Goal: Complete application form

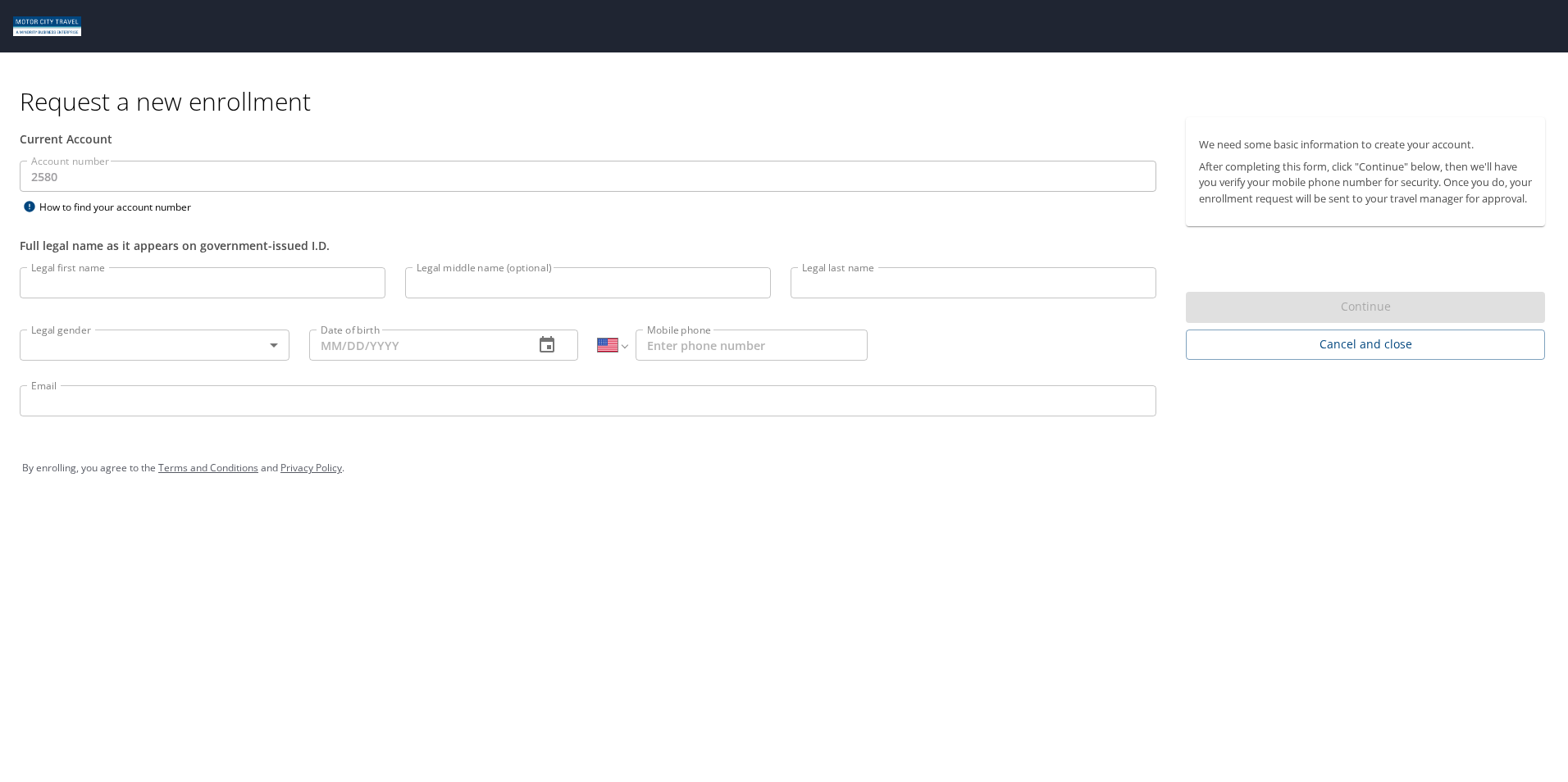
select select "US"
drag, startPoint x: 71, startPoint y: 288, endPoint x: 80, endPoint y: 287, distance: 9.1
click at [71, 288] on input "Legal first name" at bounding box center [202, 282] width 366 height 31
type input "[PERSON_NAME]"
type input "Iles"
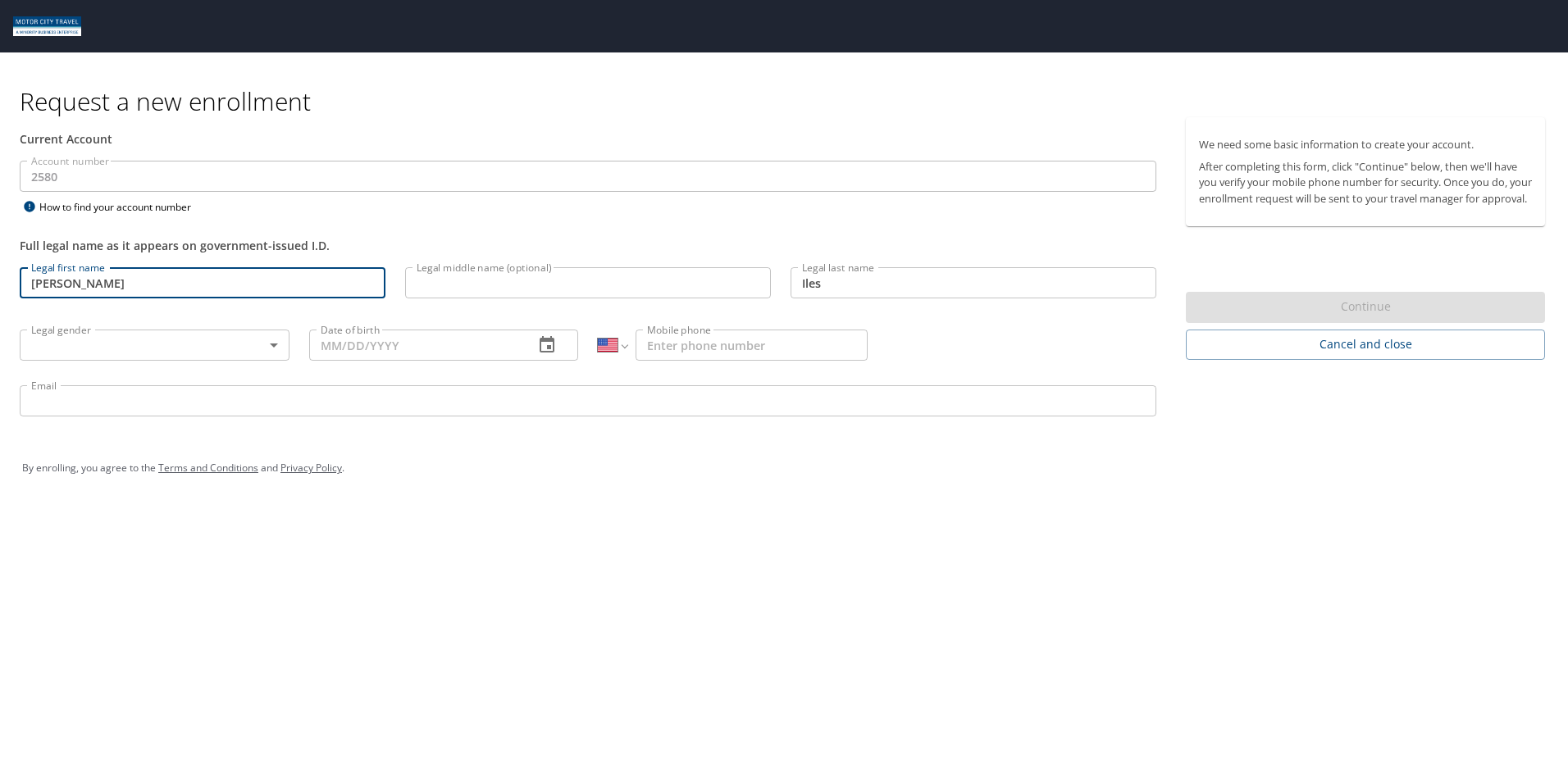
type input "[PERSON_NAME][EMAIL_ADDRESS][DOMAIN_NAME]"
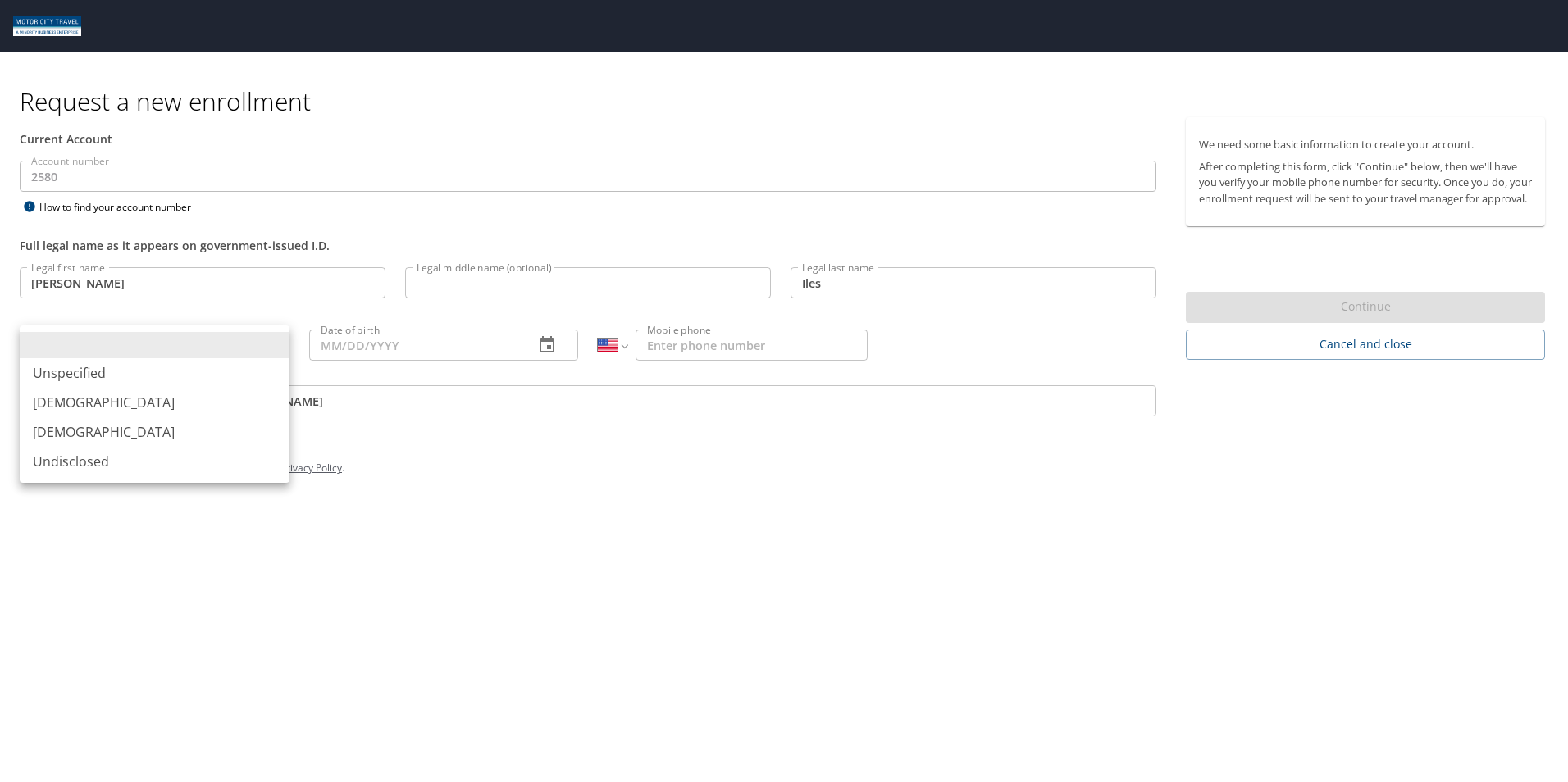
click at [111, 345] on body "Request a new enrollment Current Account Account number 2580 Account number How…" at bounding box center [784, 391] width 1568 height 782
click at [135, 406] on li "[DEMOGRAPHIC_DATA]" at bounding box center [154, 402] width 270 height 30
type input "[DEMOGRAPHIC_DATA]"
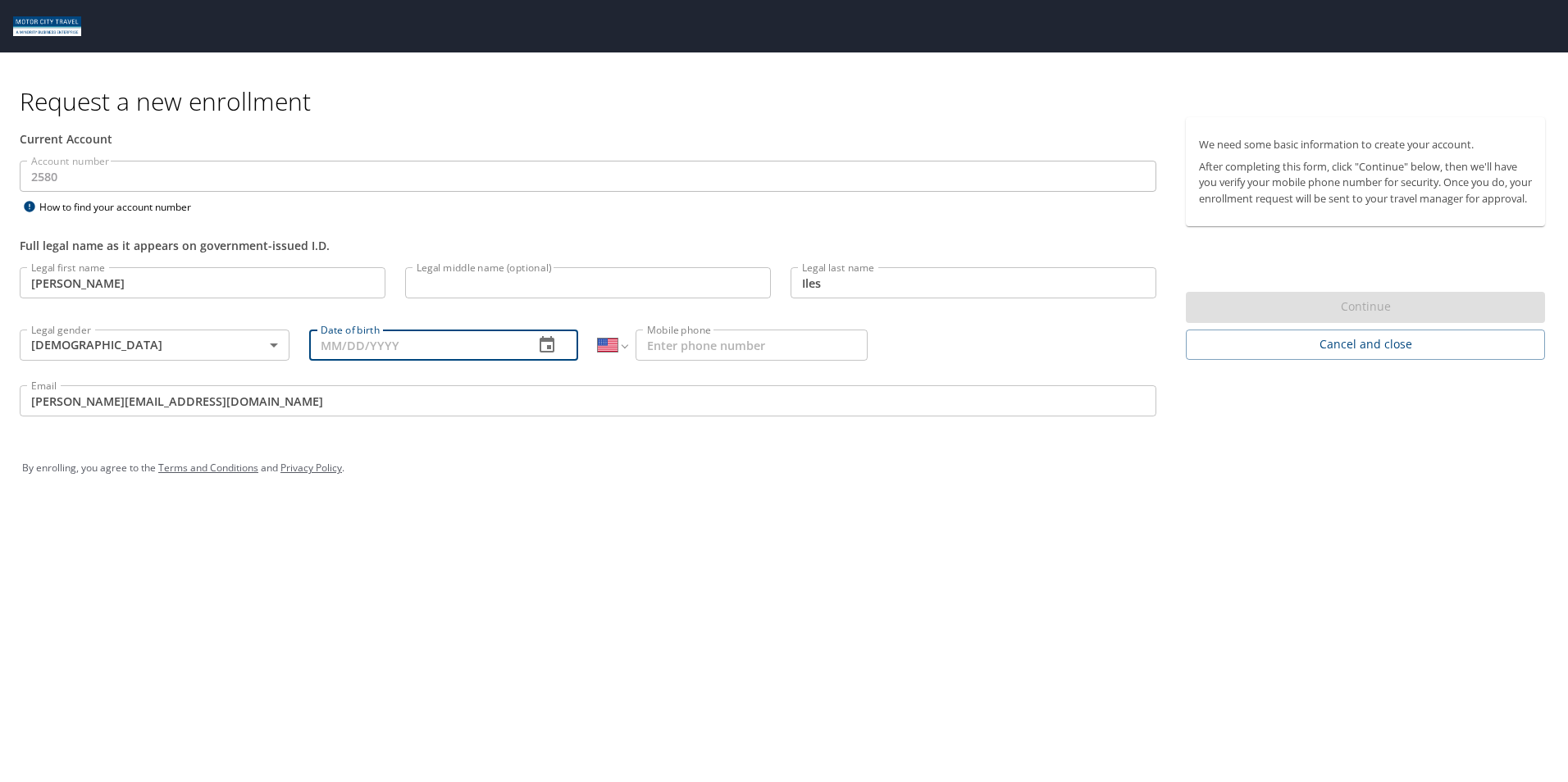
click at [389, 347] on input "Date of birth" at bounding box center [414, 345] width 212 height 31
type input "[DATE]"
click at [685, 354] on input "Mobile phone" at bounding box center [751, 345] width 232 height 31
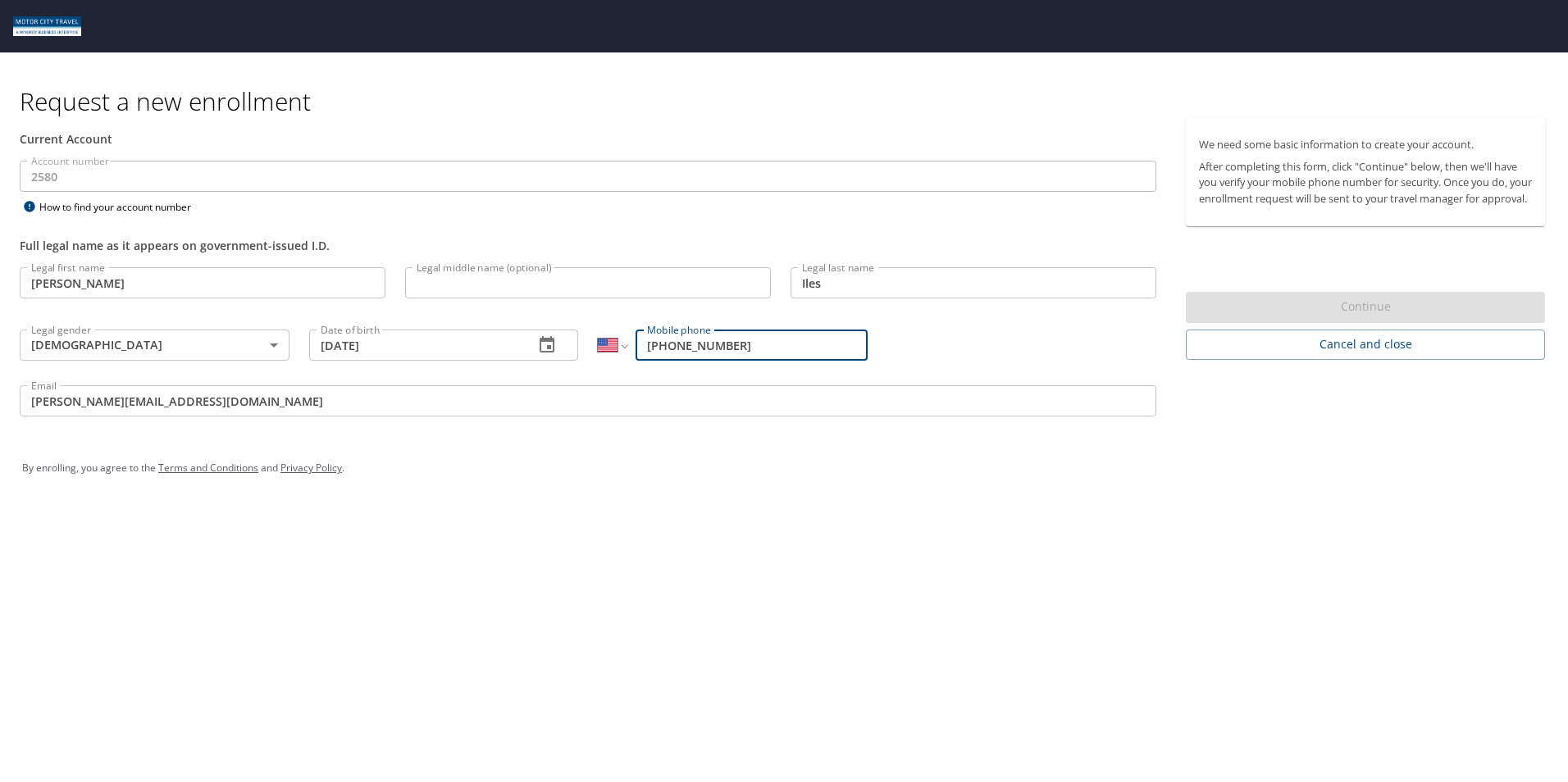
type input "[PHONE_NUMBER]"
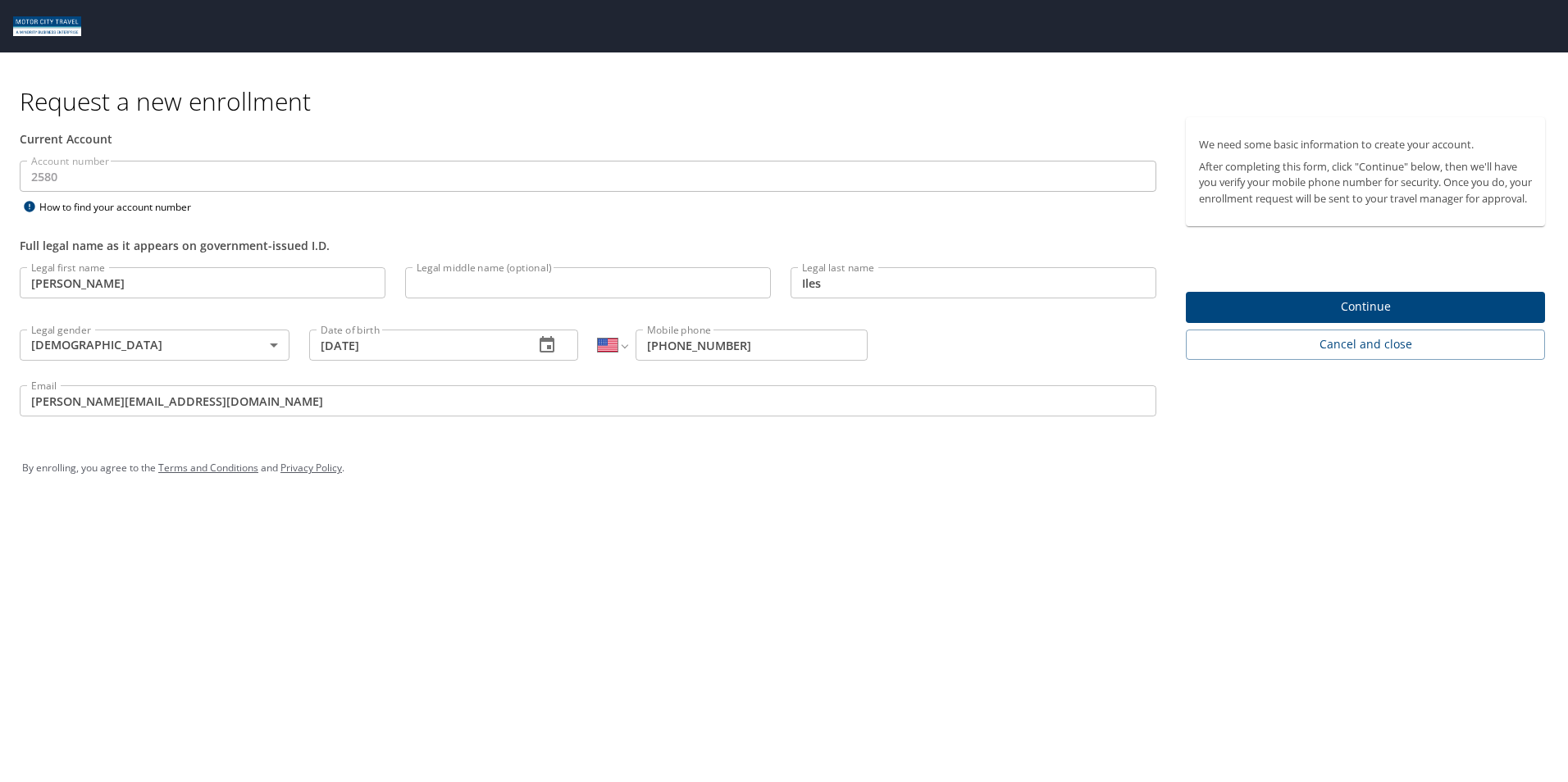
click at [886, 436] on div "By enrolling, you agree to the Terms and Conditions and Privacy Policy ." at bounding box center [784, 468] width 1548 height 74
click at [1335, 318] on span "Continue" at bounding box center [1365, 307] width 333 height 21
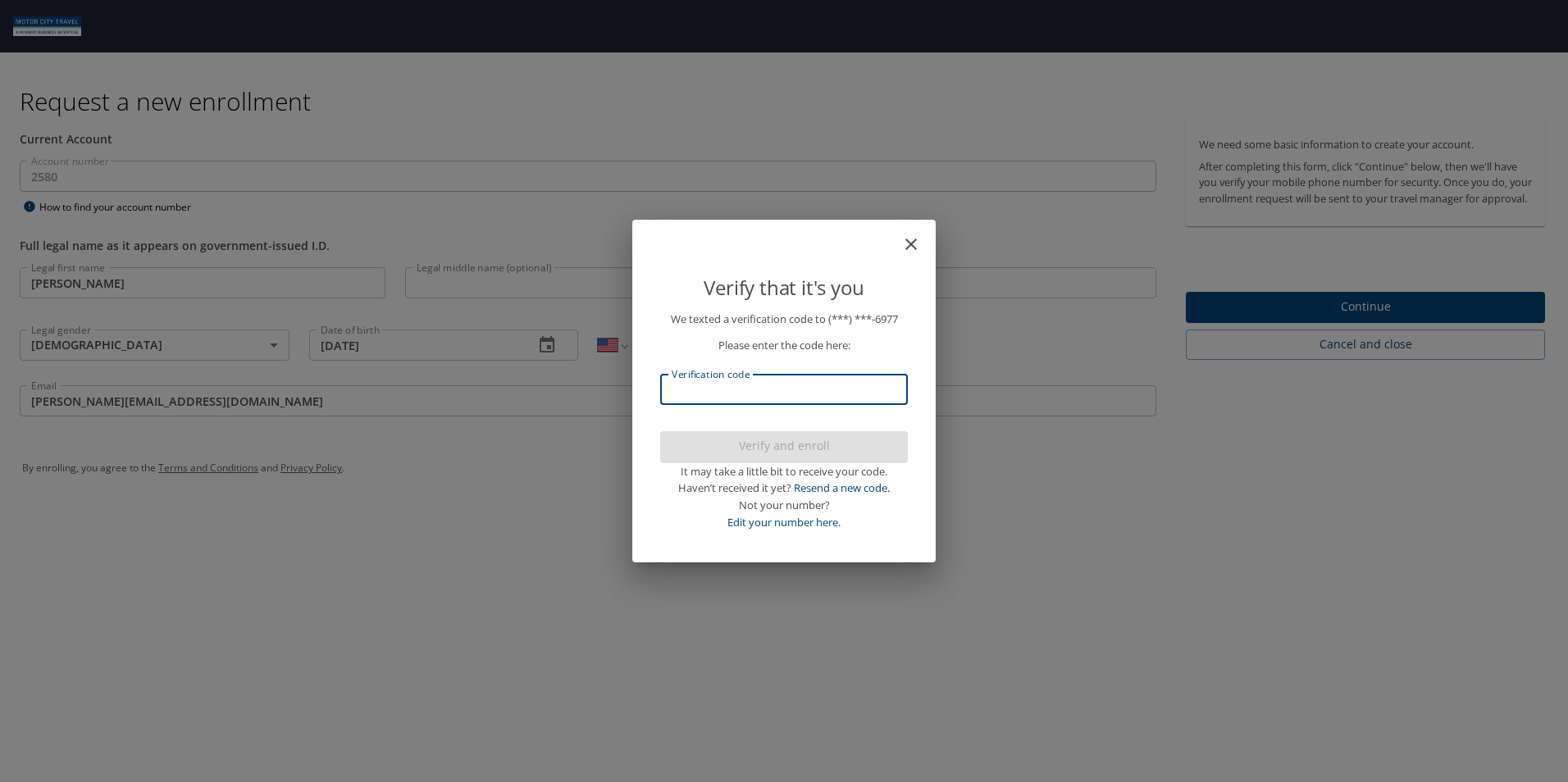
click at [787, 393] on input "Verification code" at bounding box center [784, 389] width 248 height 31
type input "583180"
click at [791, 443] on span "Verify and enroll" at bounding box center [784, 446] width 221 height 21
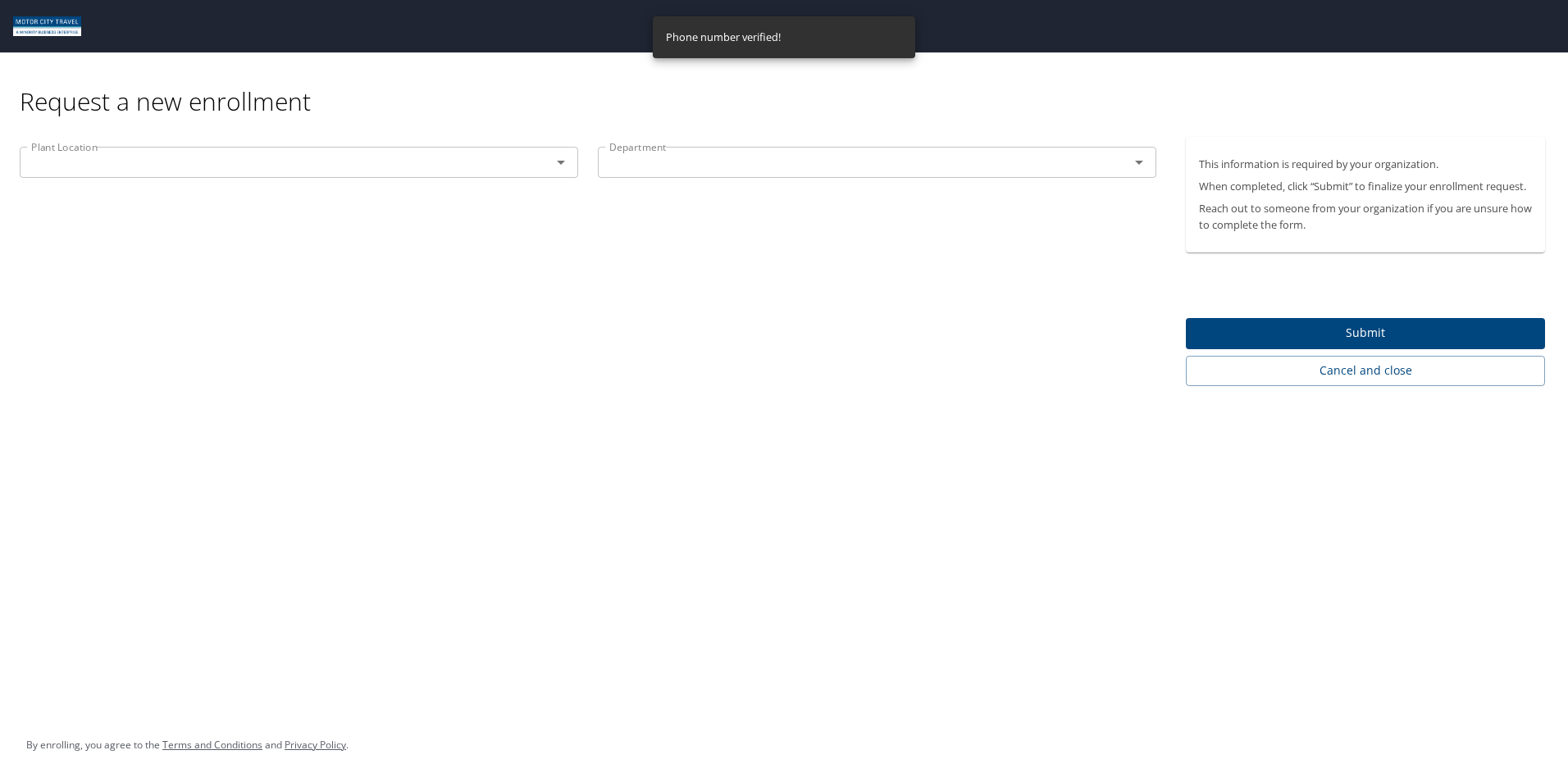
click at [152, 160] on input "text" at bounding box center [275, 161] width 500 height 21
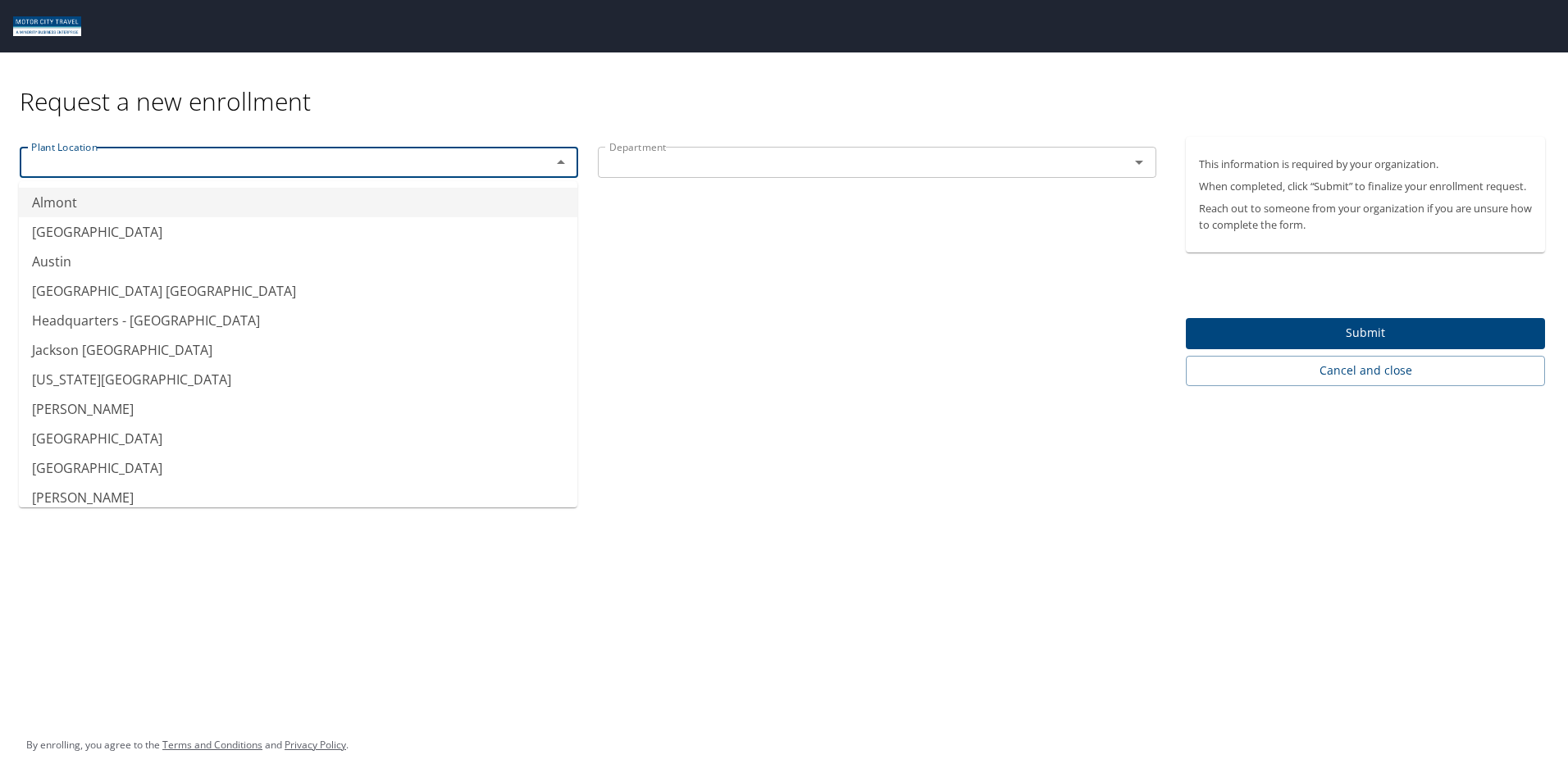
click at [129, 165] on input "text" at bounding box center [275, 161] width 500 height 21
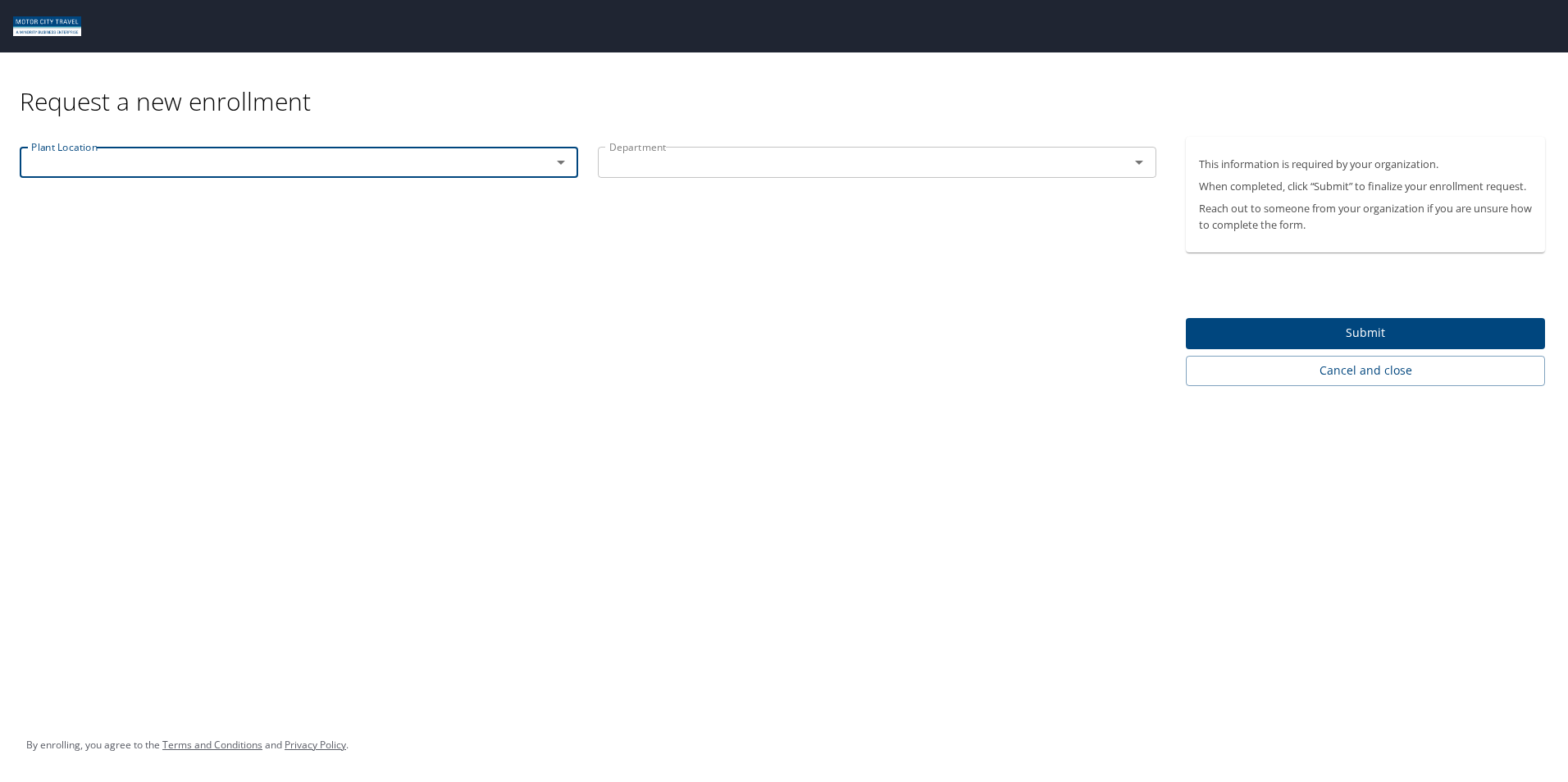
type input "p"
type input "[GEOGRAPHIC_DATA]"
click at [712, 155] on input "text" at bounding box center [853, 161] width 500 height 21
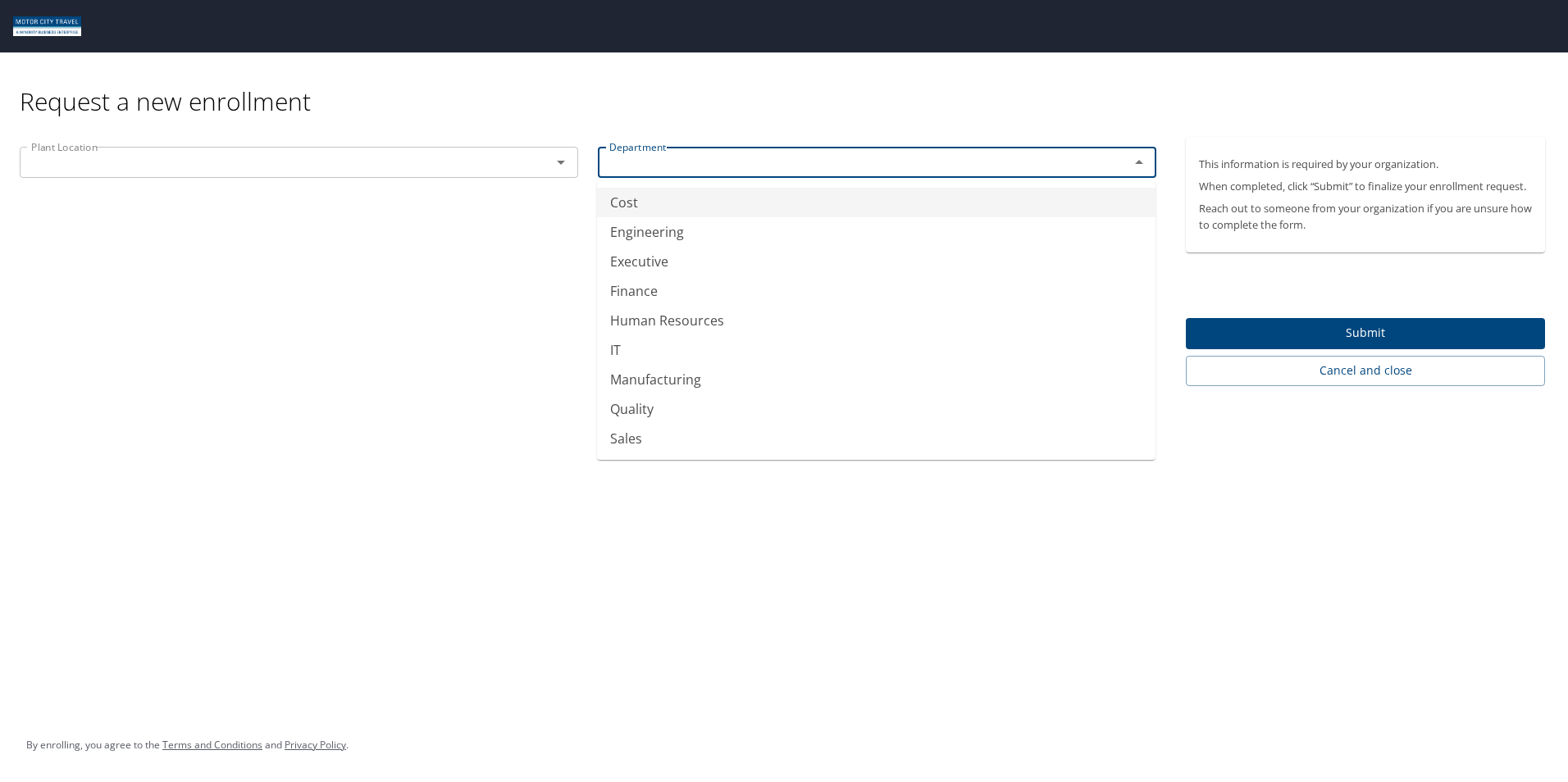
click at [565, 168] on icon "Open" at bounding box center [561, 162] width 20 height 20
type input "Cost"
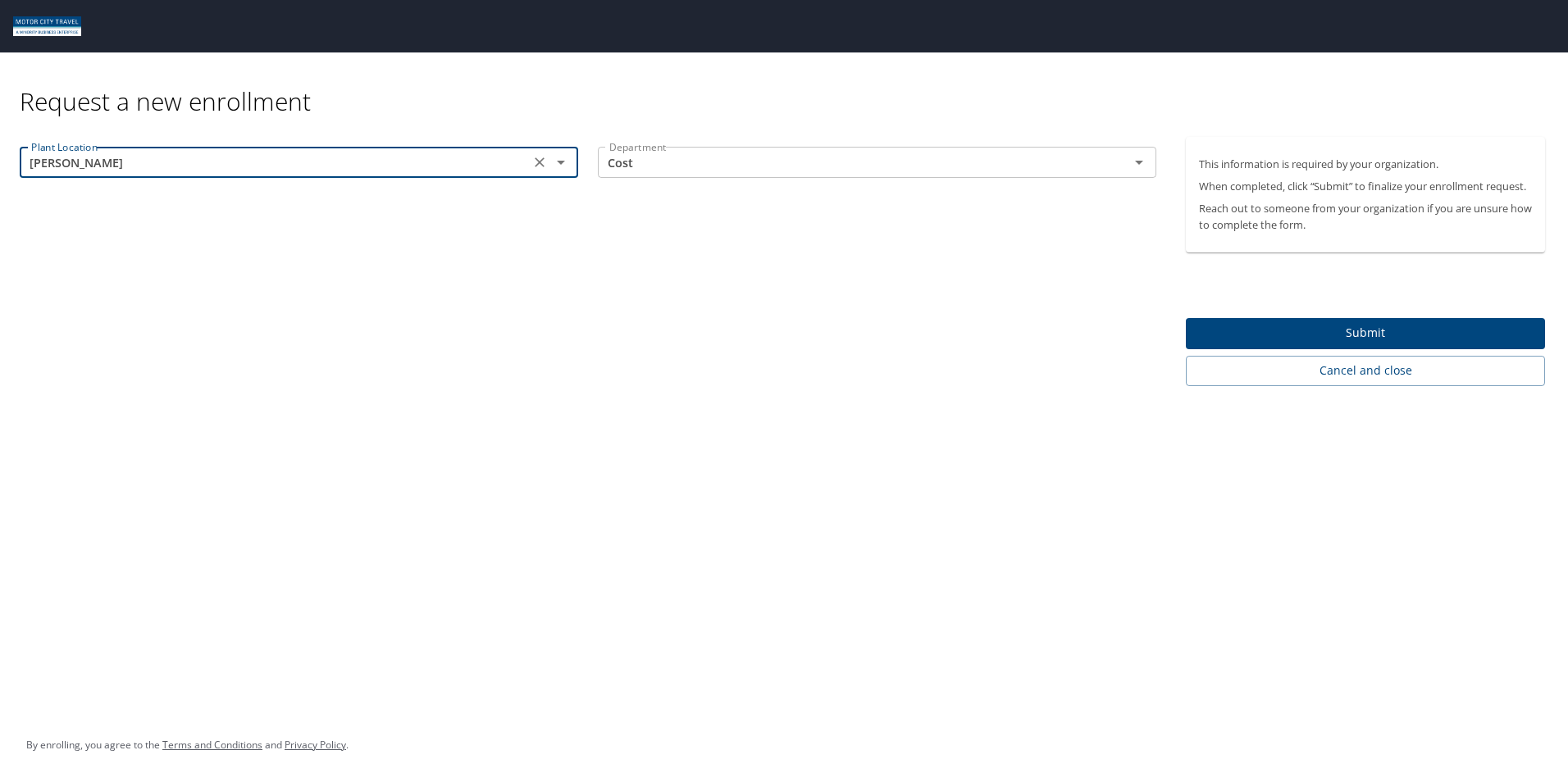
click at [562, 162] on icon "Open" at bounding box center [561, 162] width 8 height 4
click at [559, 160] on icon "Open" at bounding box center [561, 162] width 20 height 20
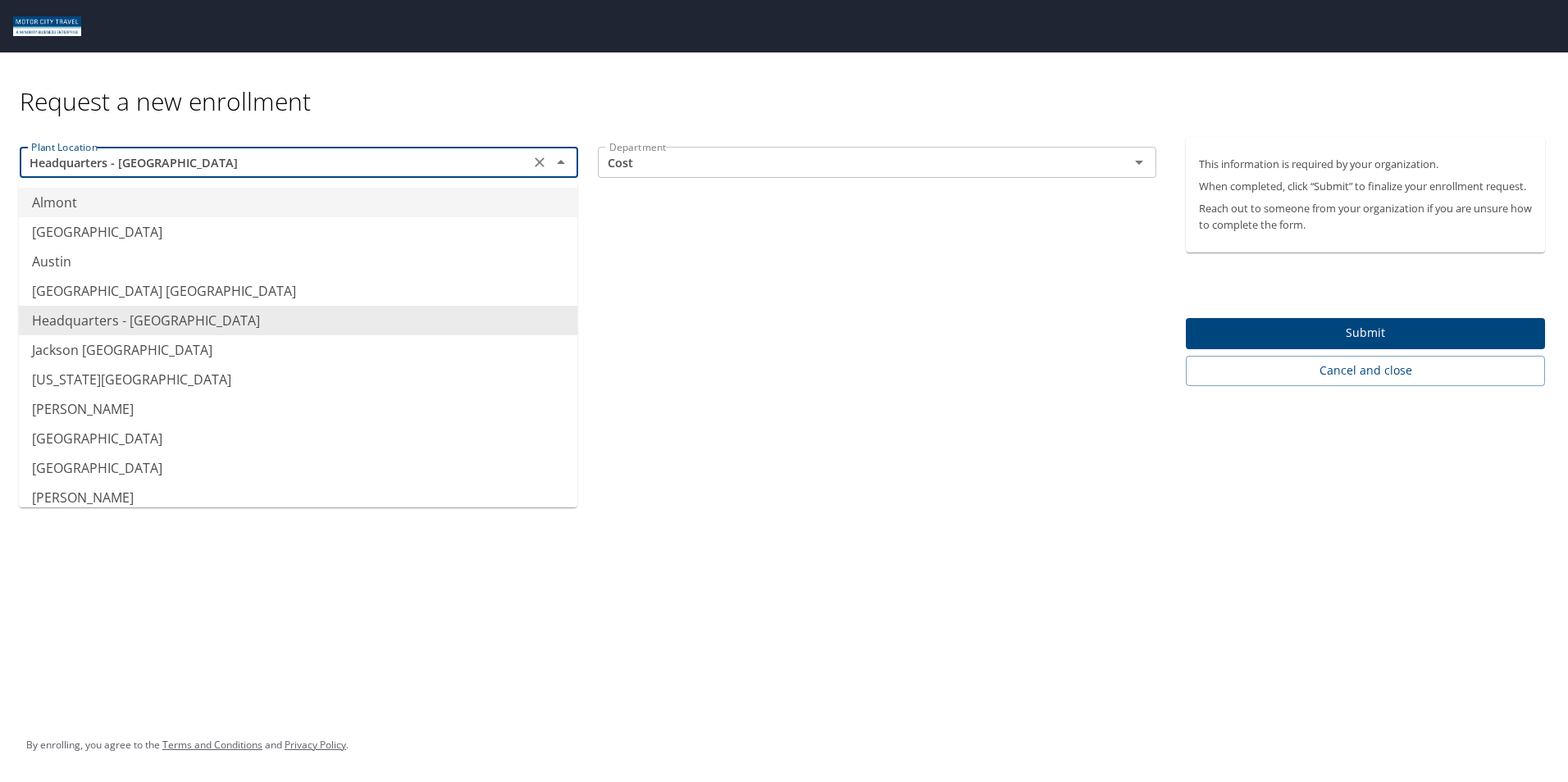
click at [498, 196] on li "Almont" at bounding box center [298, 203] width 559 height 30
type input "Almont"
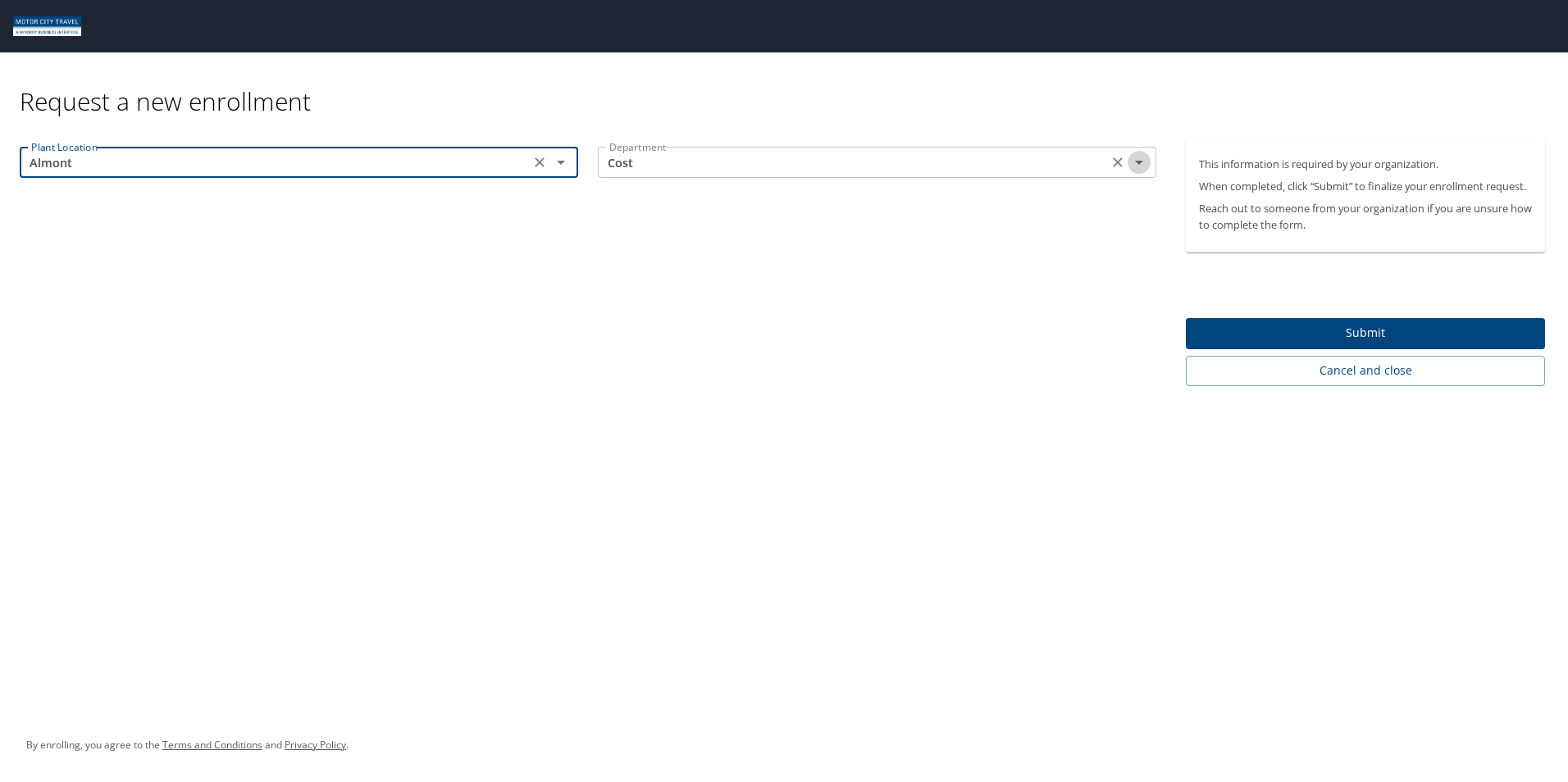
click at [1137, 161] on icon "Open" at bounding box center [1139, 162] width 8 height 4
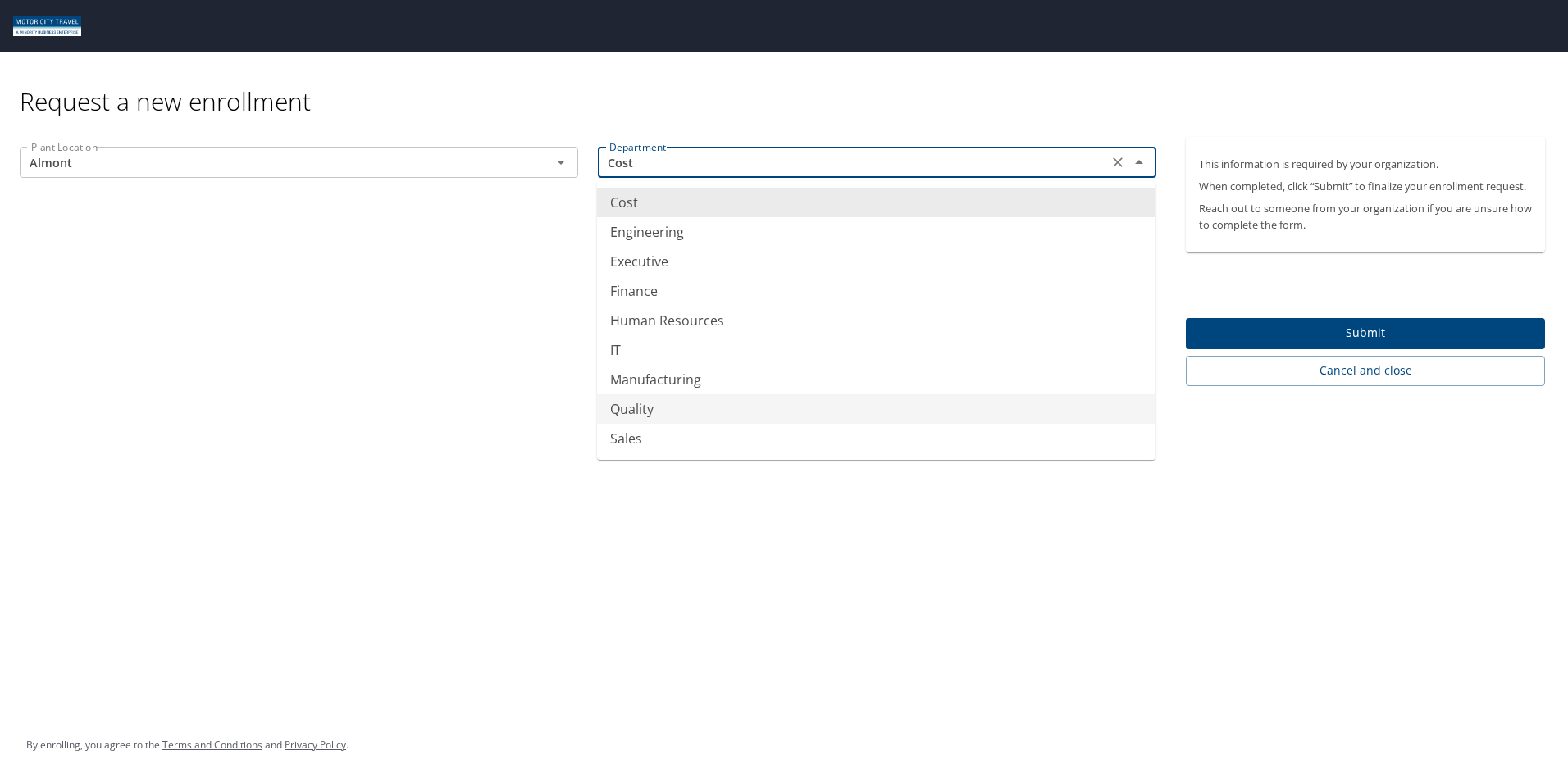
click at [836, 400] on li "Quality" at bounding box center [876, 409] width 559 height 30
type input "Quality"
